Goal: Task Accomplishment & Management: Manage account settings

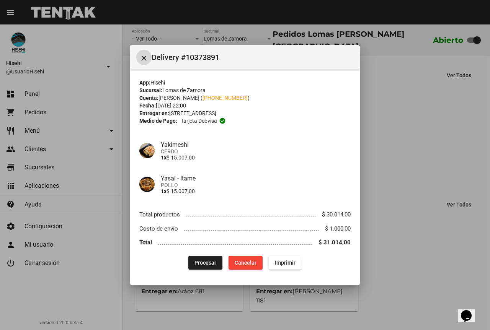
click at [203, 263] on span "Procesar" at bounding box center [206, 263] width 22 height 6
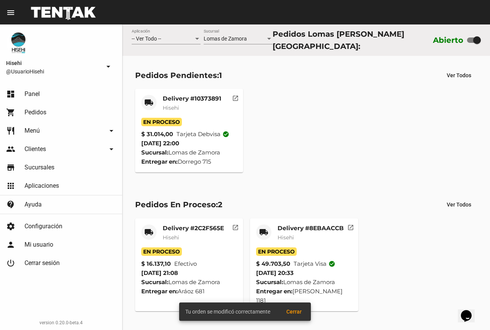
click at [179, 96] on mat-card-title "Delivery #10373891" at bounding box center [192, 99] width 59 height 8
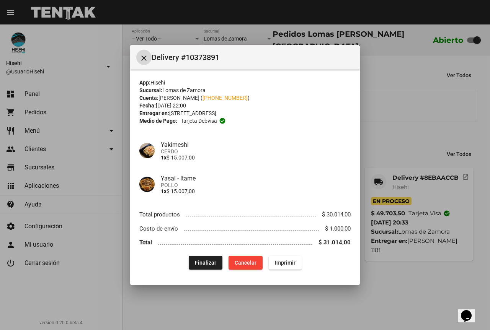
click at [389, 72] on div at bounding box center [245, 165] width 490 height 330
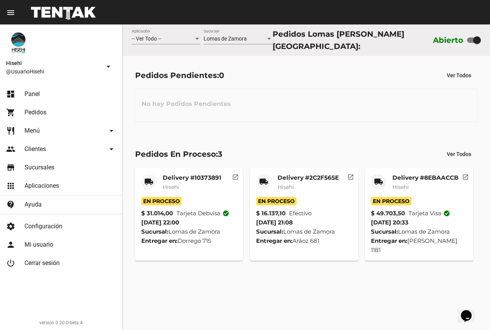
click at [286, 180] on div "Delivery #2C2F565E Hisehi" at bounding box center [308, 185] width 61 height 23
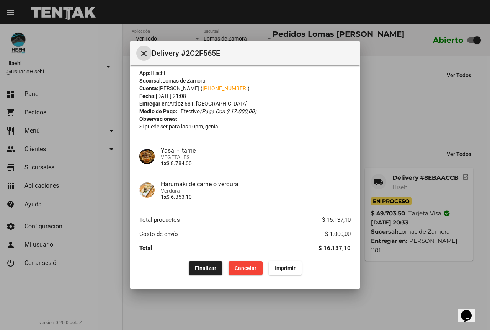
scroll to position [7, 0]
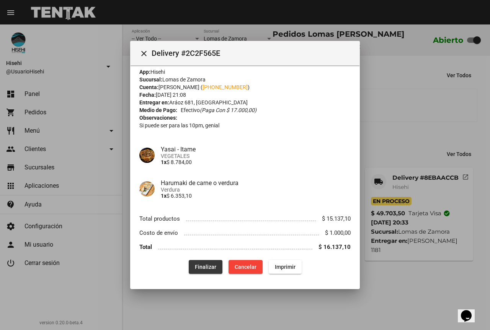
click at [206, 268] on span "Finalizar" at bounding box center [205, 267] width 21 height 6
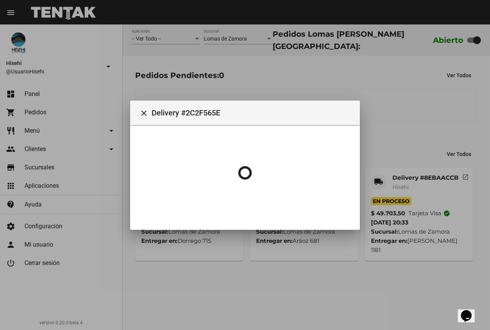
click at [405, 113] on div at bounding box center [245, 165] width 490 height 330
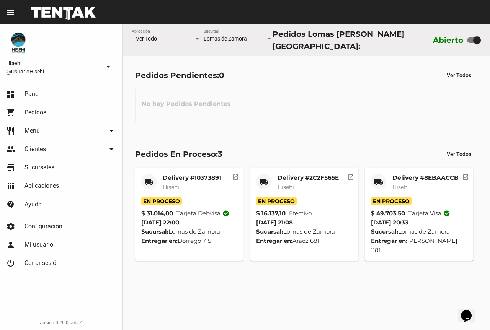
click at [399, 175] on mat-card-title "Delivery #8EBAACCB" at bounding box center [425, 178] width 66 height 8
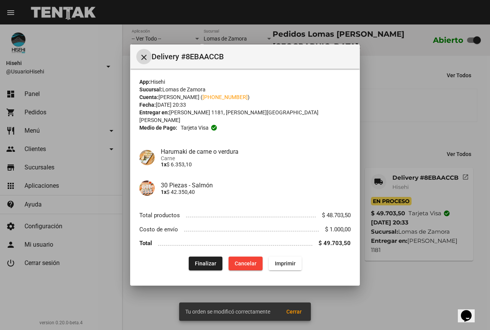
click at [193, 263] on button "Finalizar" at bounding box center [206, 264] width 34 height 14
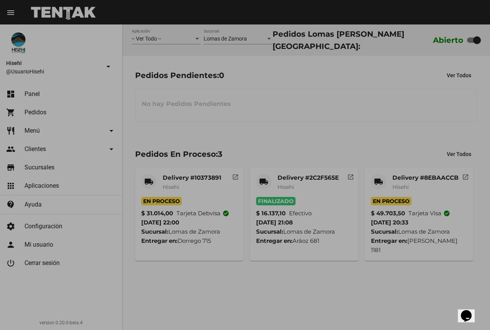
click at [415, 72] on body "menu Resumen Hisehi @UsuarioHisehi arrow_drop_down dashboard Panel shopping_car…" at bounding box center [245, 165] width 490 height 330
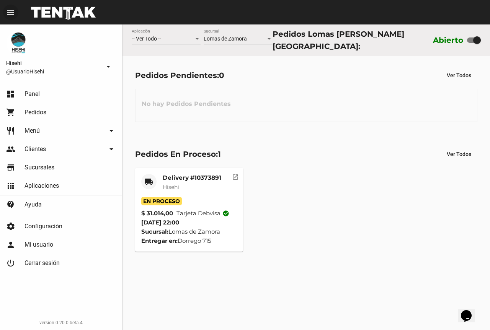
click at [191, 183] on mat-card-subtitle "Hisehi" at bounding box center [192, 187] width 59 height 8
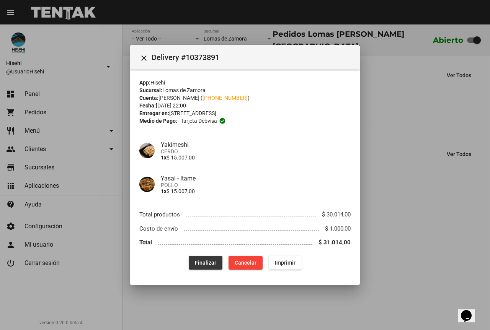
click at [213, 263] on span "Finalizar" at bounding box center [205, 263] width 21 height 6
